Goal: Task Accomplishment & Management: Use online tool/utility

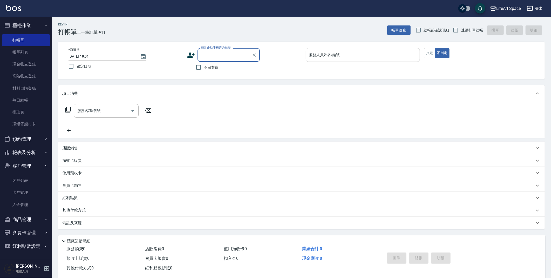
click at [375, 57] on input "服務人員姓名/編號" at bounding box center [363, 54] width 110 height 9
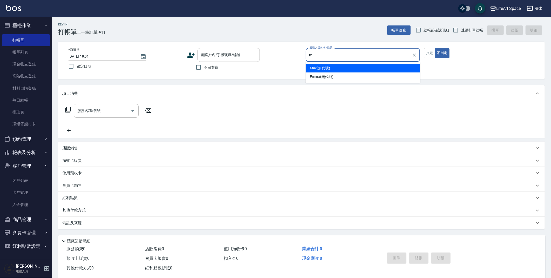
click at [337, 71] on div "[PERSON_NAME] (無代號)" at bounding box center [363, 68] width 115 height 9
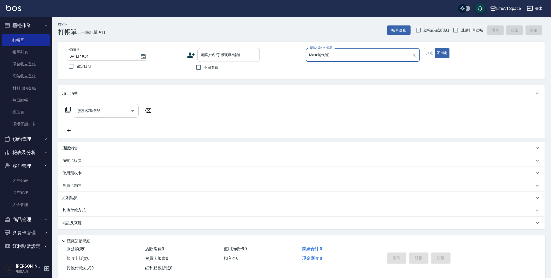
type input "Max(無代號)"
click at [94, 115] on input "服務名稱/代號" at bounding box center [102, 110] width 52 height 9
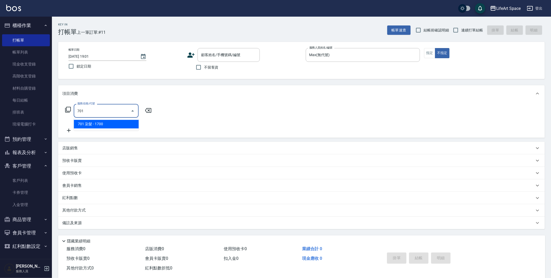
click at [95, 121] on span "701 染髮 - 1700" at bounding box center [106, 124] width 65 height 9
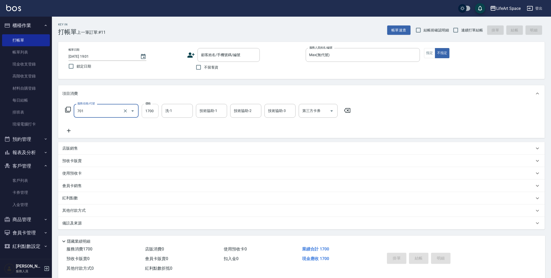
type input "701 染髮(701)"
click at [155, 112] on input "1700" at bounding box center [150, 111] width 17 height 14
type input "8200"
click at [70, 131] on icon at bounding box center [68, 131] width 13 height 6
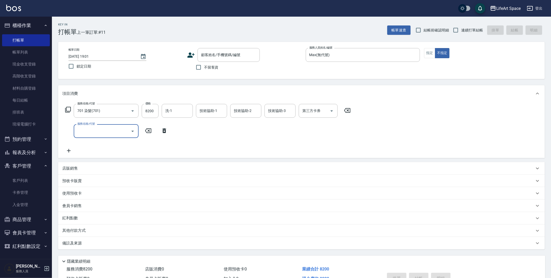
drag, startPoint x: 106, startPoint y: 134, endPoint x: 109, endPoint y: 136, distance: 4.1
click at [106, 133] on input "服務名稱/代號" at bounding box center [102, 131] width 52 height 9
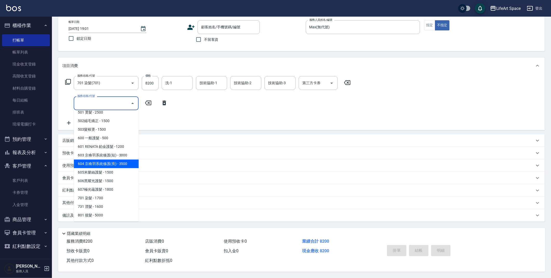
scroll to position [63, 0]
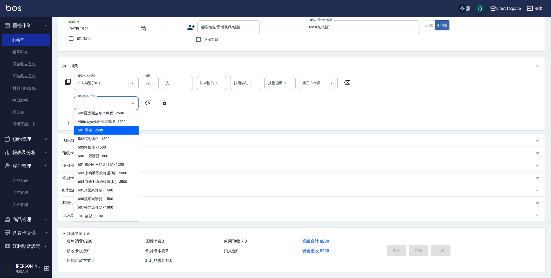
drag, startPoint x: 111, startPoint y: 129, endPoint x: 145, endPoint y: 109, distance: 39.5
click at [111, 129] on span "501 燙髮 - 2500" at bounding box center [106, 130] width 65 height 9
type input "501 燙髮(501)"
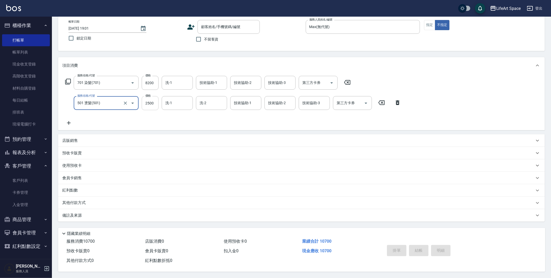
click at [150, 105] on input "2500" at bounding box center [150, 103] width 17 height 14
type input "3500"
click at [214, 81] on div "技術協助-1 技術協助-1" at bounding box center [211, 83] width 31 height 14
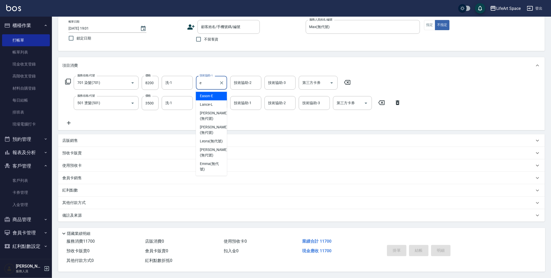
type input "e"
type input "i"
drag, startPoint x: 222, startPoint y: 95, endPoint x: 241, endPoint y: 83, distance: 22.3
click at [222, 95] on div "[PERSON_NAME] (無代號)" at bounding box center [211, 99] width 31 height 14
type input "[PERSON_NAME](無代號)"
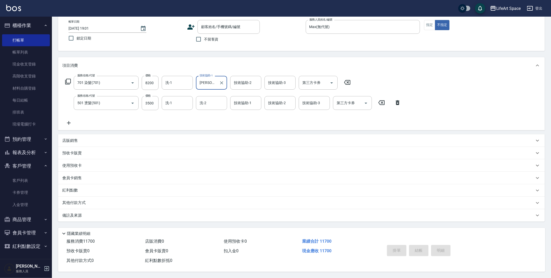
click at [241, 82] on div "技術協助-2 技術協助-2" at bounding box center [245, 83] width 31 height 14
drag, startPoint x: 244, startPoint y: 93, endPoint x: 251, endPoint y: 88, distance: 8.7
click at [244, 93] on span "[PERSON_NAME] (無代號)" at bounding box center [249, 98] width 28 height 11
type input "[PERSON_NAME](無代號)"
click at [282, 78] on input "技術協助-3" at bounding box center [280, 82] width 26 height 9
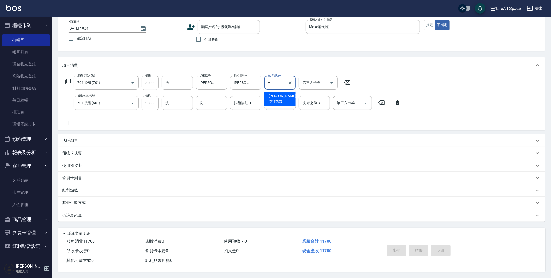
drag, startPoint x: 280, startPoint y: 92, endPoint x: 269, endPoint y: 94, distance: 10.8
click at [280, 93] on span "[PERSON_NAME] (無代號)" at bounding box center [283, 98] width 28 height 11
click at [190, 86] on div "洗-1" at bounding box center [177, 83] width 31 height 14
type input "[PERSON_NAME](無代號)"
click at [182, 93] on span "[PERSON_NAME] (無代號)" at bounding box center [180, 98] width 28 height 11
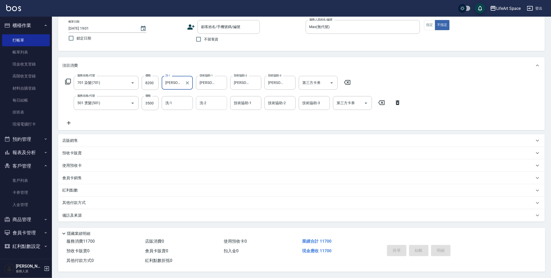
type input "[PERSON_NAME](無代號)"
click at [207, 102] on input "洗-2" at bounding box center [211, 102] width 26 height 9
drag, startPoint x: 211, startPoint y: 112, endPoint x: 169, endPoint y: 101, distance: 43.1
click at [211, 114] on span "[PERSON_NAME] (無代號)" at bounding box center [214, 119] width 28 height 11
type input "[PERSON_NAME](無代號)"
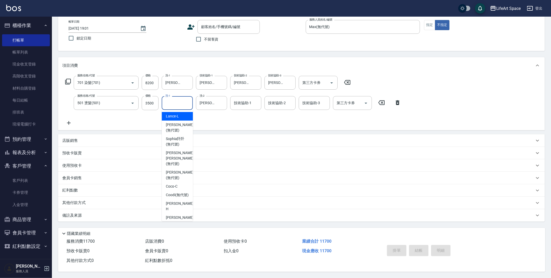
click at [169, 101] on div "洗-1 洗-1" at bounding box center [177, 103] width 31 height 14
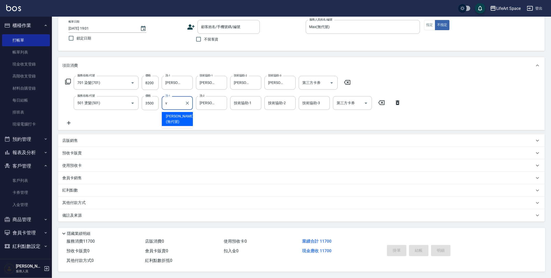
click at [174, 114] on span "[PERSON_NAME] (無代號)" at bounding box center [180, 119] width 28 height 11
type input "[PERSON_NAME](無代號)"
click at [236, 104] on input "技術協助-1" at bounding box center [246, 102] width 26 height 9
click at [241, 114] on span "[PERSON_NAME] (無代號)" at bounding box center [249, 119] width 28 height 11
type input "[PERSON_NAME](無代號)"
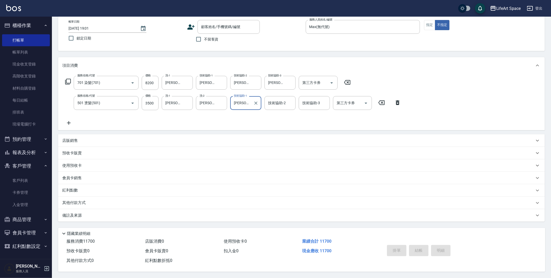
click at [272, 102] on div "技術協助-2 技術協助-2" at bounding box center [280, 103] width 31 height 14
click at [275, 114] on span "[PERSON_NAME] (無代號)" at bounding box center [283, 119] width 28 height 11
type input "[PERSON_NAME](無代號)"
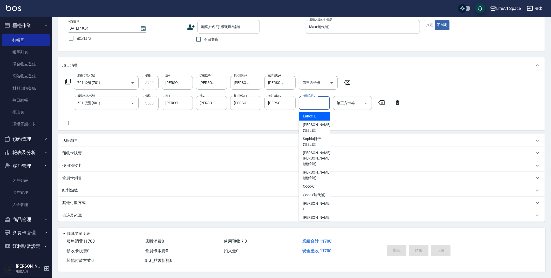
click at [309, 104] on input "技術協助-3" at bounding box center [314, 102] width 26 height 9
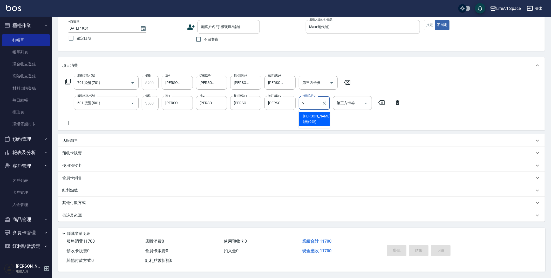
click at [311, 114] on span "[PERSON_NAME] (無代號)" at bounding box center [317, 119] width 28 height 11
type input "[PERSON_NAME](無代號)"
click at [432, 23] on button "指定" at bounding box center [429, 25] width 11 height 10
click at [196, 37] on input "不留客資" at bounding box center [198, 39] width 11 height 11
checkbox input "true"
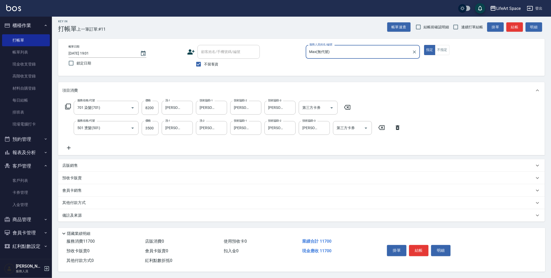
scroll to position [5, 0]
click at [143, 52] on icon "Choose date, selected date is 2025-09-10" at bounding box center [143, 53] width 6 height 6
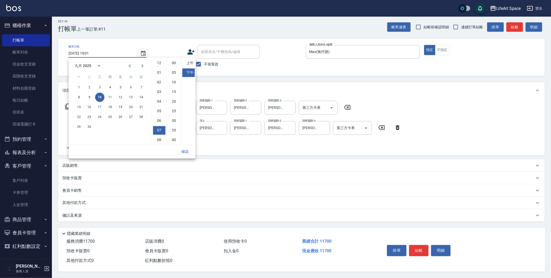
scroll to position [29, 0]
click at [110, 94] on button "11" at bounding box center [109, 96] width 9 height 9
type input "[DATE] 19:01"
click at [184, 149] on button "確認" at bounding box center [185, 152] width 17 height 10
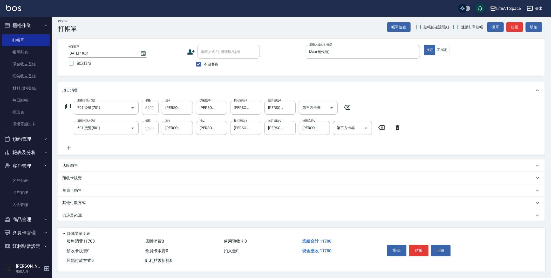
click at [169, 210] on div "備註及來源" at bounding box center [301, 215] width 487 height 12
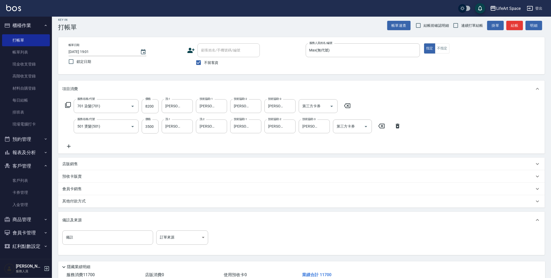
click at [125, 164] on div "店販銷售" at bounding box center [298, 163] width 473 height 5
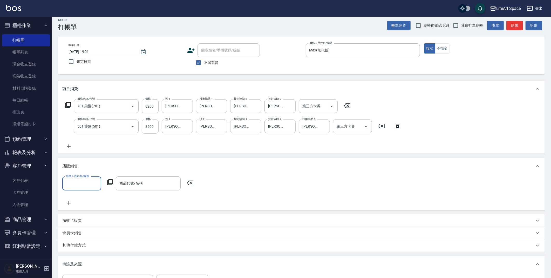
scroll to position [0, 0]
click at [92, 184] on input "服務人員姓名/編號" at bounding box center [82, 183] width 34 height 9
click at [83, 197] on span "[PERSON_NAME] (無代號)" at bounding box center [77, 196] width 21 height 5
type input "Max(無代號)"
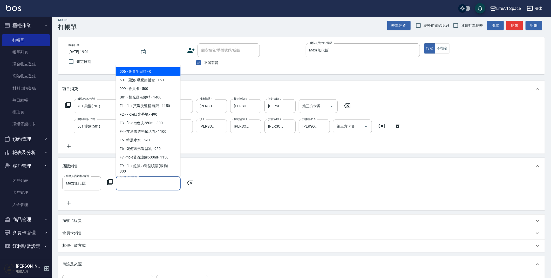
click at [143, 182] on input "商品代號/名稱" at bounding box center [148, 183] width 60 height 9
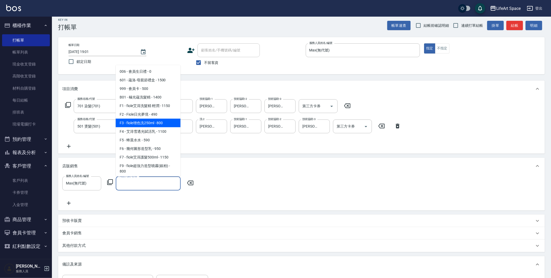
click at [164, 121] on span "F3 - fiole增色洗250ml - 800" at bounding box center [148, 123] width 65 height 9
type input "fiole增色洗250ml"
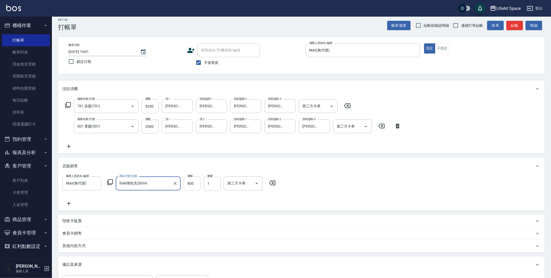
click at [197, 184] on input "800" at bounding box center [192, 183] width 17 height 14
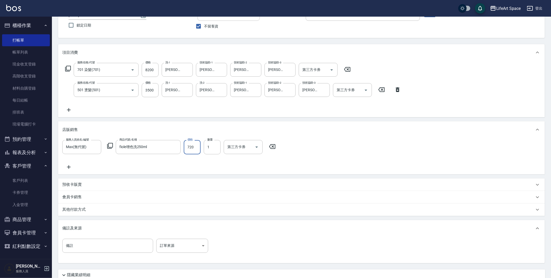
scroll to position [84, 0]
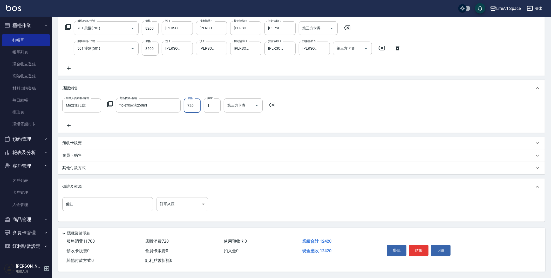
type input "720"
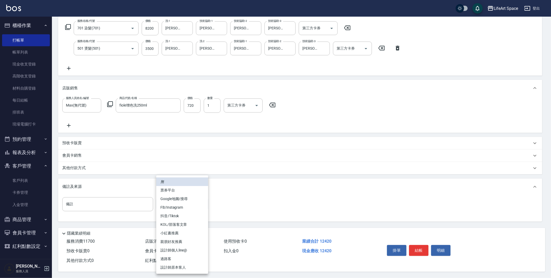
click at [187, 203] on body "LifeArt Space 登出 櫃檯作業 打帳單 帳單列表 現金收支登錄 高階收支登錄 材料自購登錄 每日結帳 排班表 現場電腦打卡 預約管理 預約管理 單…" at bounding box center [275, 97] width 551 height 361
click at [185, 247] on li "設計師個人line@" at bounding box center [182, 250] width 52 height 9
type input "設計師個人line@"
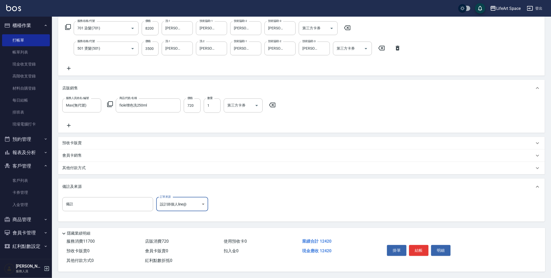
click at [130, 169] on div "其他付款方式" at bounding box center [298, 168] width 473 height 6
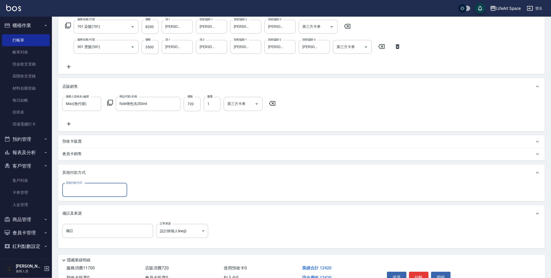
scroll to position [0, 0]
click at [125, 199] on div "其他付款方式 其他付款方式" at bounding box center [301, 191] width 487 height 20
click at [119, 193] on input "其他付款方式" at bounding box center [95, 189] width 60 height 9
click at [104, 212] on span "Linepay" at bounding box center [94, 211] width 65 height 9
type input "Linepay"
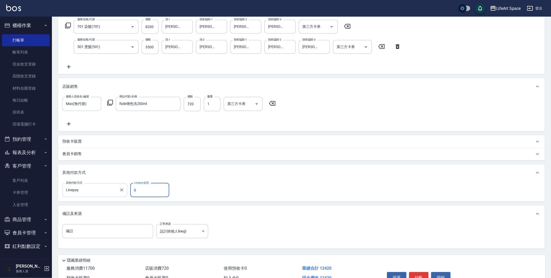
click at [111, 190] on input "Linepay" at bounding box center [91, 189] width 52 height 9
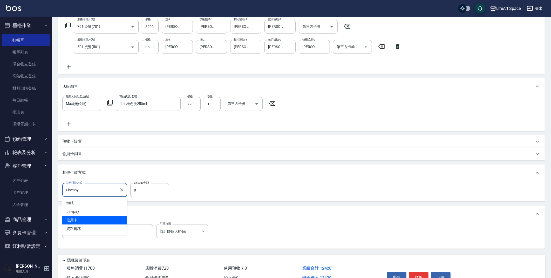
drag, startPoint x: 100, startPoint y: 215, endPoint x: 101, endPoint y: 220, distance: 5.0
click at [101, 220] on ul "轉帳 Linepay 信用卡 資料轉移" at bounding box center [94, 216] width 65 height 38
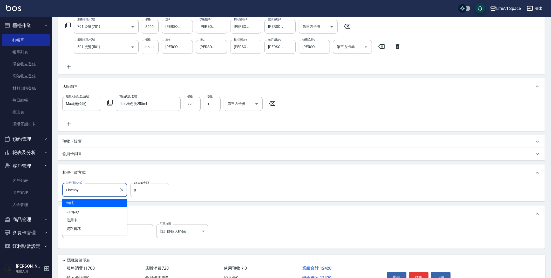
click at [152, 190] on input "0" at bounding box center [149, 190] width 39 height 14
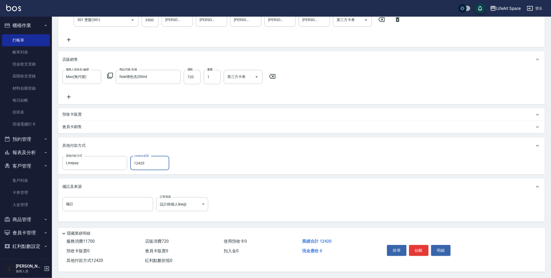
scroll to position [113, 0]
type input "12420"
click at [426, 245] on button "結帳" at bounding box center [418, 250] width 19 height 11
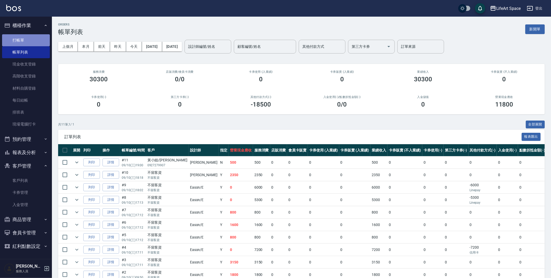
click at [31, 35] on link "打帳單" at bounding box center [26, 40] width 48 height 12
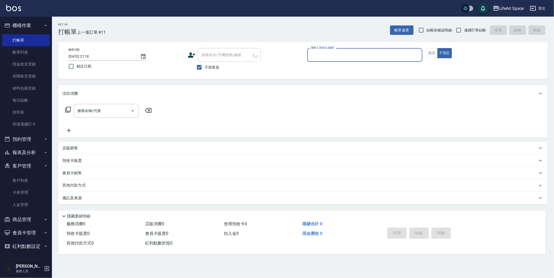
click at [380, 56] on input "服務人員姓名/編號" at bounding box center [365, 54] width 110 height 9
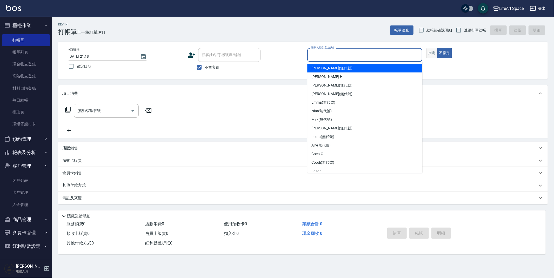
click at [434, 57] on button "指定" at bounding box center [432, 53] width 11 height 10
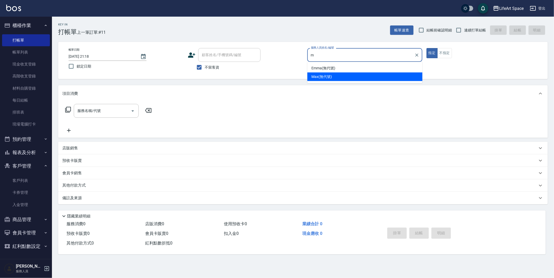
click at [321, 77] on span "[PERSON_NAME] (無代號)" at bounding box center [321, 76] width 21 height 5
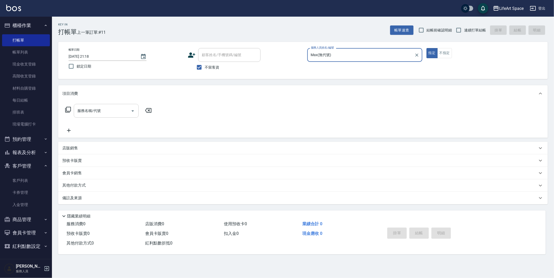
type input "Max(無代號)"
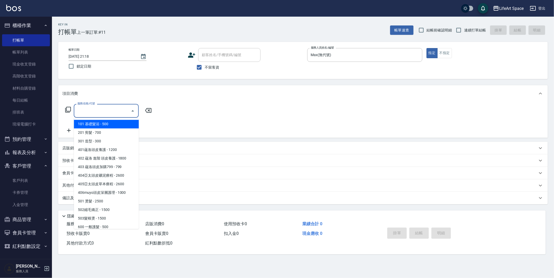
click at [118, 108] on input "服務名稱/代號" at bounding box center [102, 110] width 52 height 9
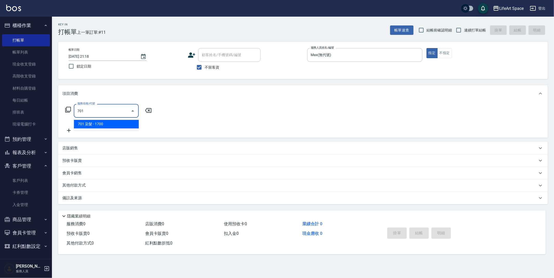
click at [101, 124] on span "701 染髮 - 1700" at bounding box center [106, 124] width 65 height 9
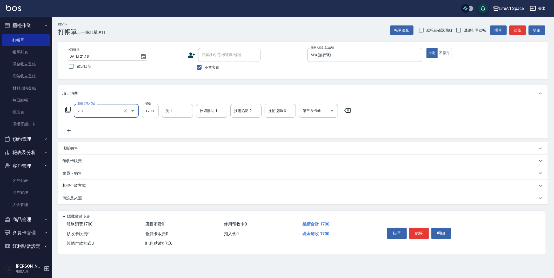
type input "701 染髮(701)"
click at [148, 117] on input "1700" at bounding box center [150, 111] width 17 height 14
type input "3500"
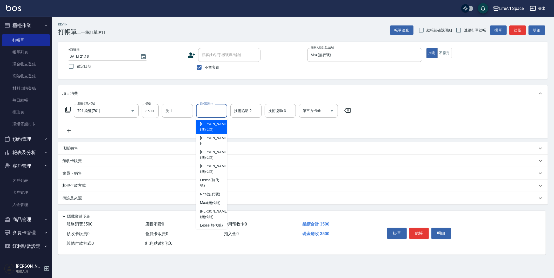
click at [213, 114] on input "技術協助-1" at bounding box center [211, 110] width 26 height 9
drag, startPoint x: 212, startPoint y: 127, endPoint x: 195, endPoint y: 119, distance: 18.3
click at [212, 126] on span "[PERSON_NAME] (無代號)" at bounding box center [214, 126] width 28 height 11
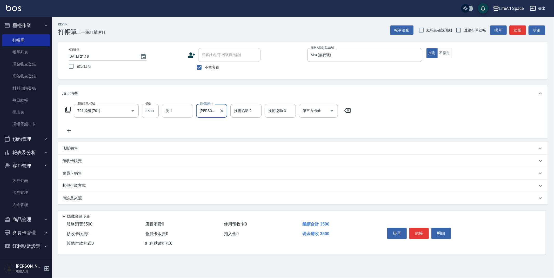
type input "[PERSON_NAME](無代號)"
click at [186, 114] on input "洗-1" at bounding box center [177, 110] width 26 height 9
drag, startPoint x: 179, startPoint y: 126, endPoint x: 170, endPoint y: 127, distance: 9.2
click at [179, 126] on span "[PERSON_NAME] (無代號)" at bounding box center [180, 126] width 28 height 11
type input "[PERSON_NAME](無代號)"
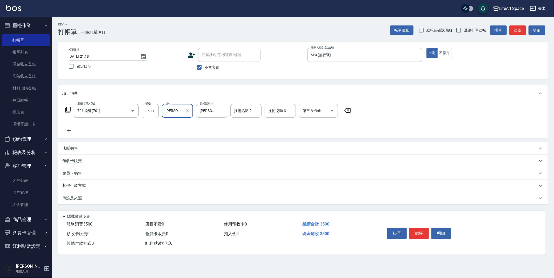
click at [67, 131] on icon at bounding box center [68, 131] width 13 height 6
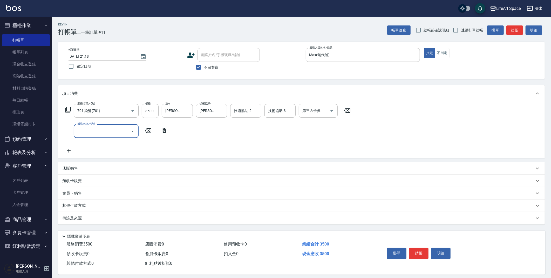
click at [95, 131] on input "服務名稱/代號" at bounding box center [102, 131] width 52 height 9
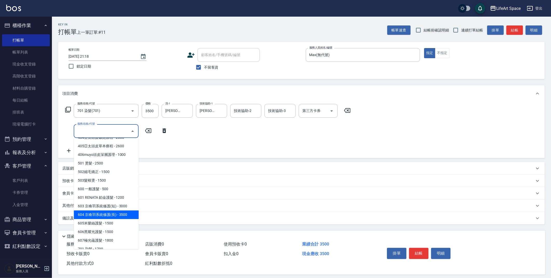
scroll to position [59, 0]
click at [118, 220] on span "605米樂絲護髮 - 1500" at bounding box center [106, 222] width 65 height 9
type input "605米樂絲護髮(605)"
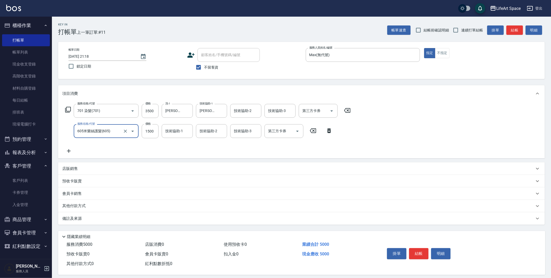
click at [172, 133] on div "技術協助-1 技術協助-1" at bounding box center [177, 131] width 31 height 14
drag, startPoint x: 179, startPoint y: 147, endPoint x: 220, endPoint y: 127, distance: 45.0
click at [179, 147] on span "[PERSON_NAME] (無代號)" at bounding box center [180, 147] width 28 height 11
type input "[PERSON_NAME](無代號)"
click at [217, 130] on div "技術協助-2 技術協助-2" at bounding box center [211, 131] width 31 height 14
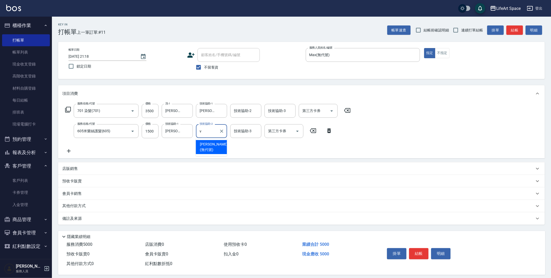
click at [213, 146] on span "[PERSON_NAME] (無代號)" at bounding box center [214, 147] width 28 height 11
type input "[PERSON_NAME](無代號)"
click at [161, 216] on div "備註及來源" at bounding box center [298, 218] width 473 height 5
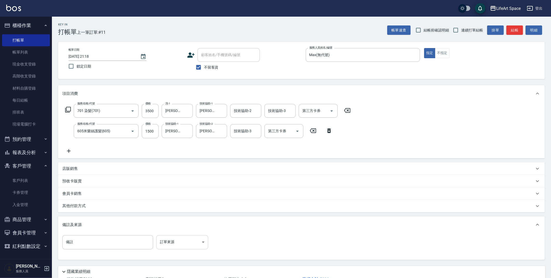
click at [191, 239] on body "LifeArt Space 登出 櫃檯作業 打帳單 帳單列表 現金收支登錄 高階收支登錄 材料自購登錄 每日結帳 排班表 現場電腦打卡 預約管理 預約管理 單…" at bounding box center [275, 158] width 551 height 316
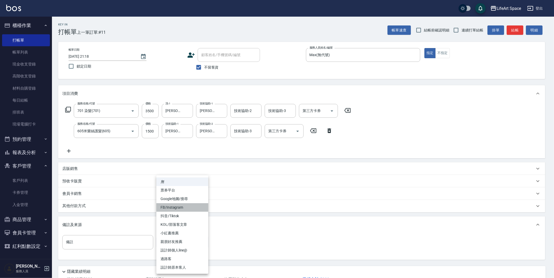
click at [187, 207] on li "FB/Instagram" at bounding box center [182, 207] width 52 height 9
type input "FB/Instagram"
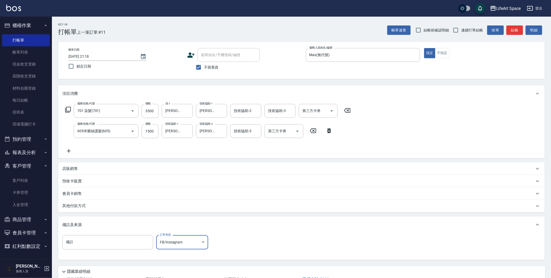
click at [157, 209] on div "其他付款方式" at bounding box center [301, 206] width 487 height 12
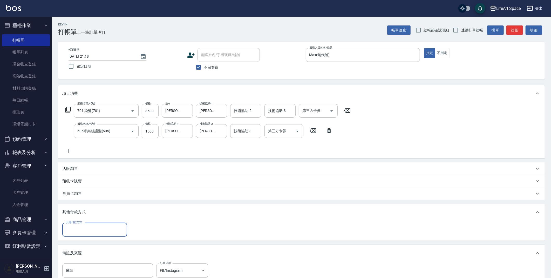
scroll to position [0, 0]
click at [108, 233] on input "其他付款方式" at bounding box center [95, 229] width 60 height 9
click at [97, 257] on span "信用卡" at bounding box center [94, 260] width 65 height 9
type input "信用卡"
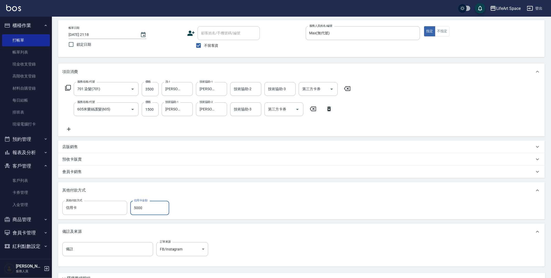
scroll to position [68, 0]
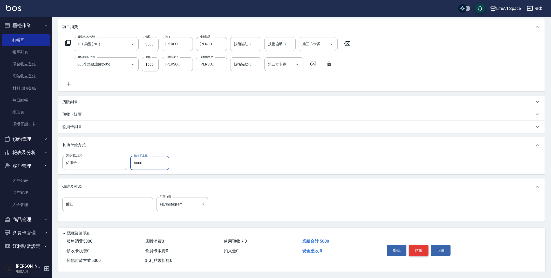
type input "5000"
click at [424, 253] on button "結帳" at bounding box center [418, 250] width 19 height 11
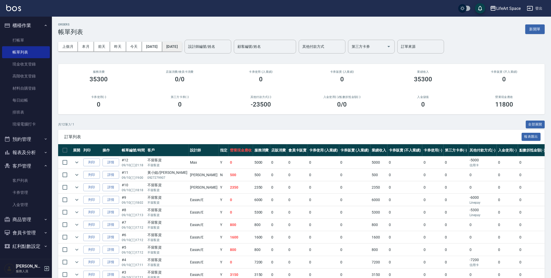
click at [182, 48] on button "[DATE]" at bounding box center [172, 47] width 20 height 10
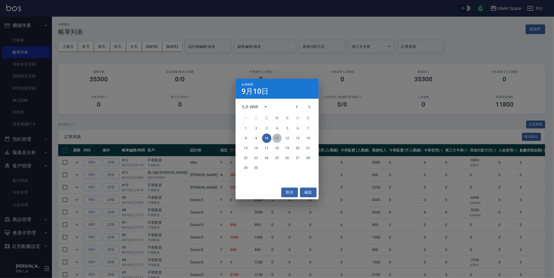
click at [277, 136] on button "11" at bounding box center [276, 138] width 9 height 9
click at [275, 137] on button "11" at bounding box center [276, 138] width 9 height 9
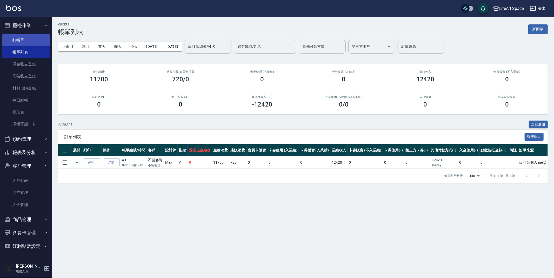
click at [24, 45] on link "打帳單" at bounding box center [26, 40] width 48 height 12
